Goal: Task Accomplishment & Management: Use online tool/utility

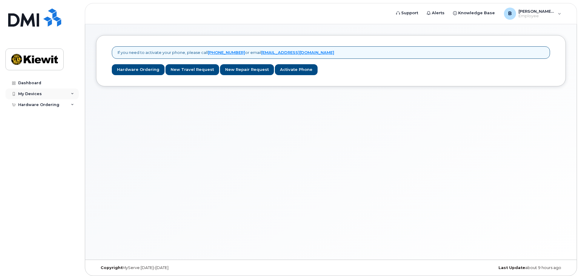
click at [33, 93] on div "My Devices" at bounding box center [30, 94] width 24 height 5
click at [39, 96] on div "My Devices" at bounding box center [41, 93] width 73 height 11
click at [39, 104] on div "Add Device" at bounding box center [33, 104] width 24 height 5
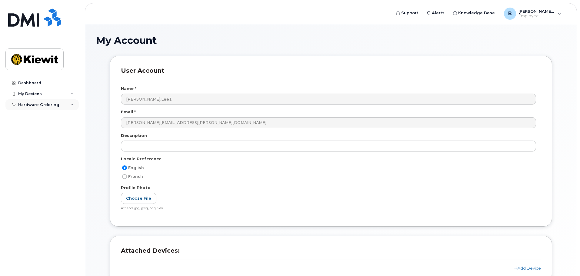
click at [54, 106] on div "Hardware Ordering" at bounding box center [38, 104] width 41 height 5
click at [40, 115] on div "New Order" at bounding box center [32, 115] width 23 height 5
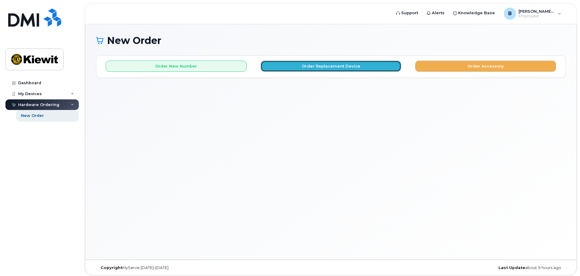
click at [322, 65] on button "Order Replacement Device" at bounding box center [331, 66] width 141 height 11
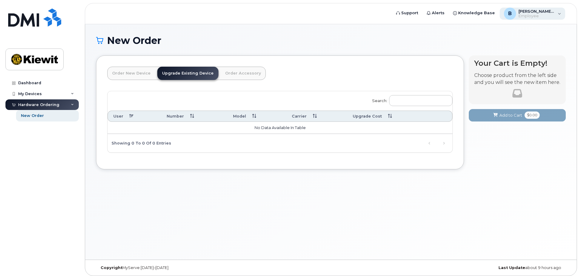
click at [544, 10] on span "[PERSON_NAME].Lee1" at bounding box center [537, 11] width 36 height 5
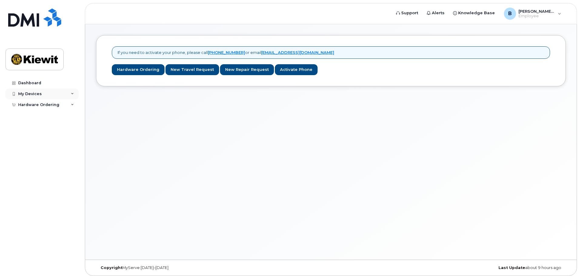
click at [72, 95] on icon at bounding box center [72, 93] width 3 height 3
click at [38, 85] on div "Dashboard" at bounding box center [29, 83] width 23 height 5
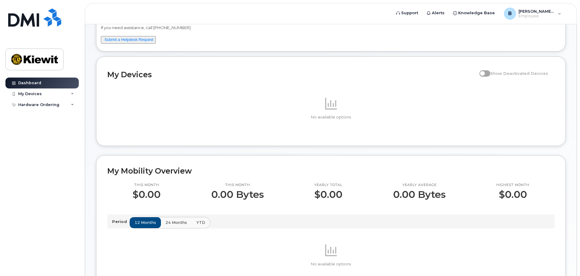
scroll to position [121, 0]
